Goal: Task Accomplishment & Management: Use online tool/utility

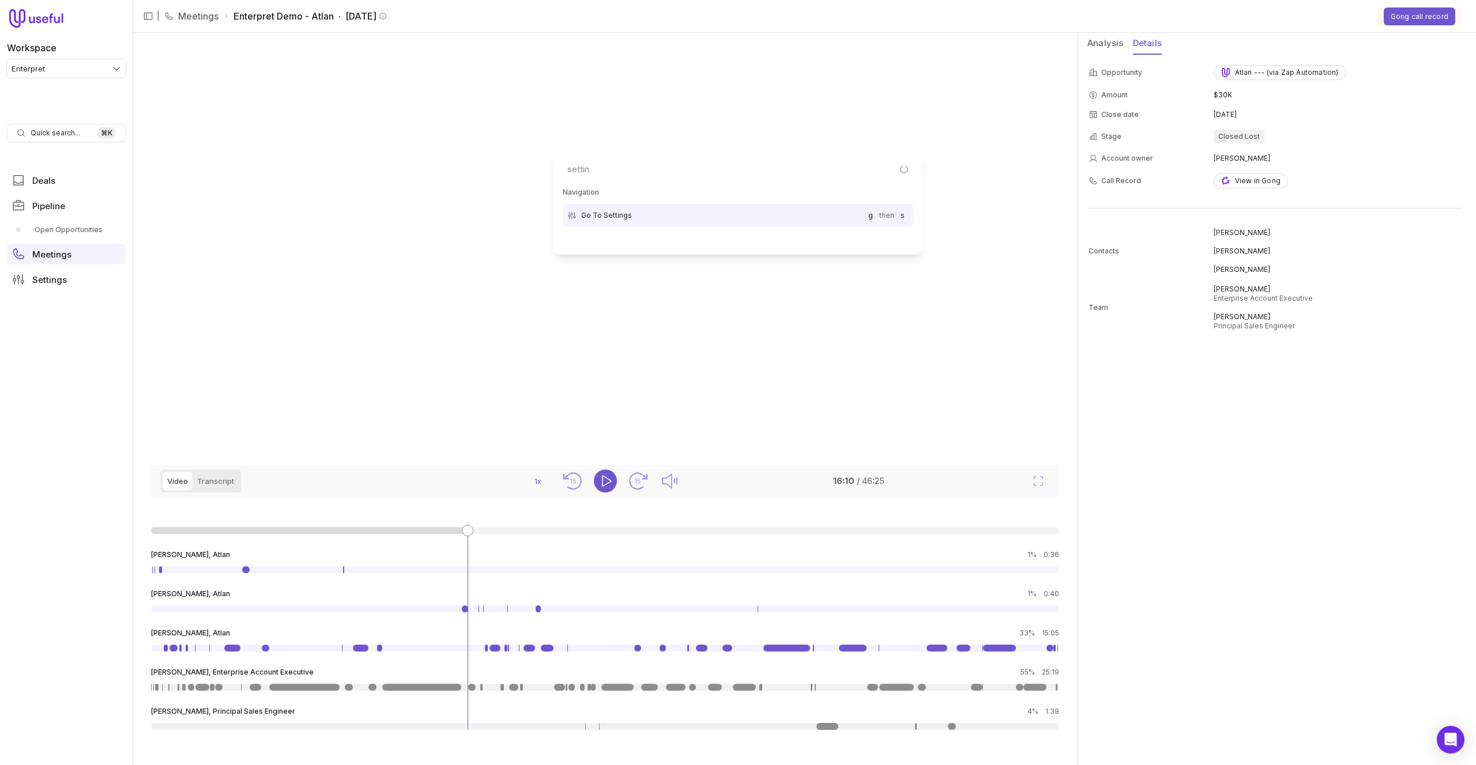
type input "setting"
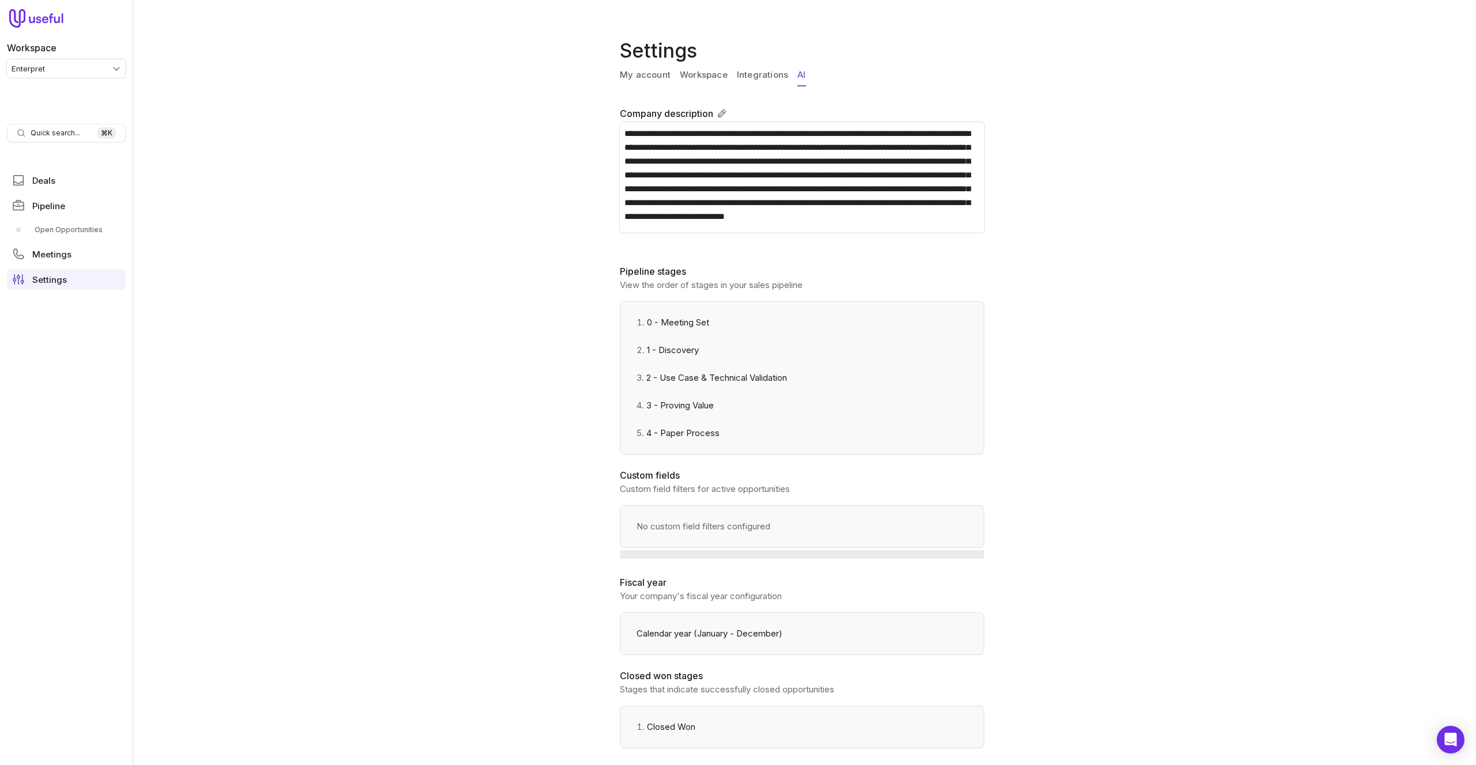
click at [803, 77] on link "AI" at bounding box center [801, 76] width 8 height 22
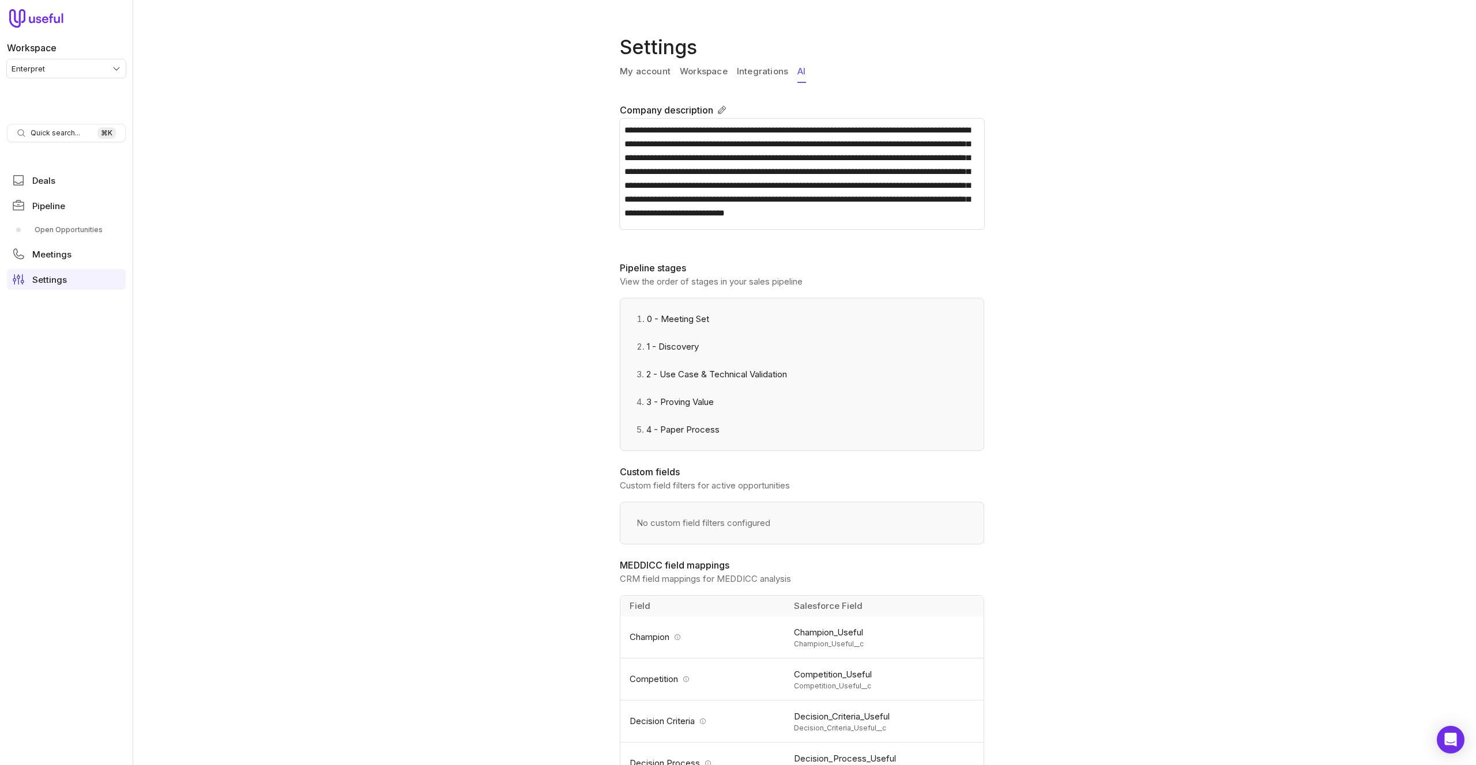
scroll to position [3, 0]
drag, startPoint x: 759, startPoint y: 433, endPoint x: 626, endPoint y: 298, distance: 189.5
click at [626, 299] on div "0 - Meeting Set 1 - Discovery 2 - Use Case & Technical Validation 3 - Proving V…" at bounding box center [802, 375] width 364 height 153
copy ol "0 - Meeting Set 1 - Discovery 2 - Use Case & Technical Validation 3 - Proving V…"
